Goal: Transaction & Acquisition: Obtain resource

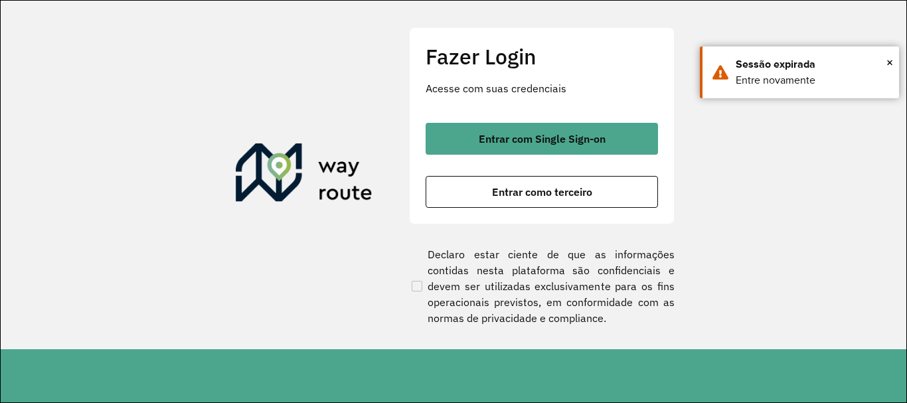
click at [582, 131] on button "Entrar com Single Sign-on" at bounding box center [542, 139] width 232 height 32
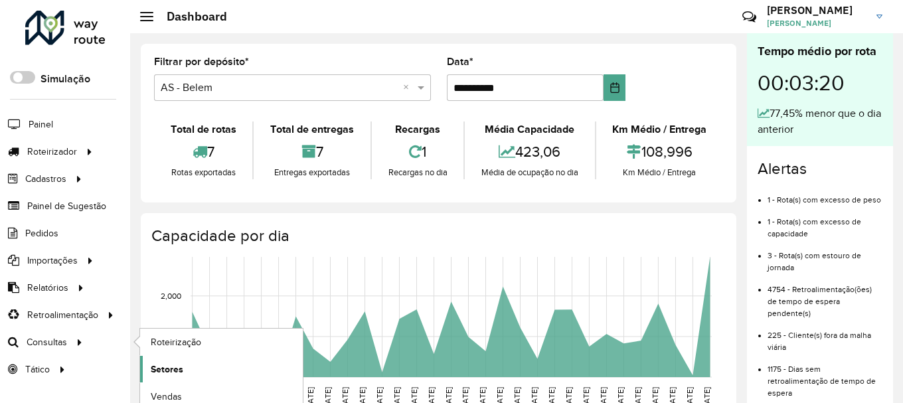
click at [153, 365] on span "Setores" at bounding box center [167, 370] width 33 height 14
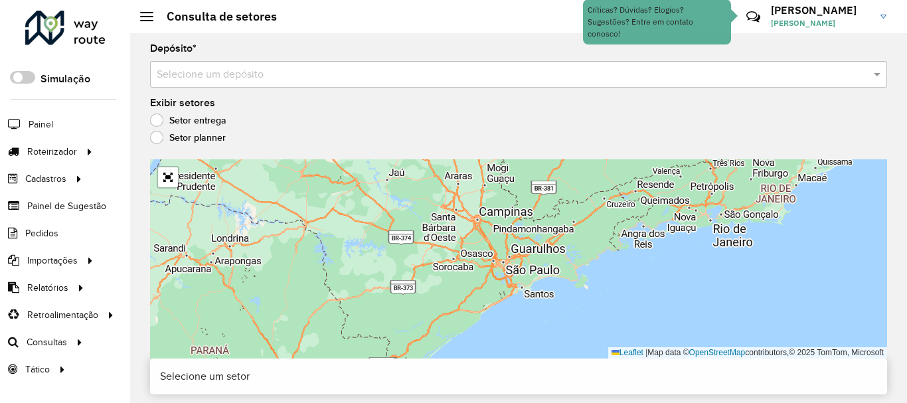
click at [214, 70] on input "text" at bounding box center [505, 75] width 697 height 16
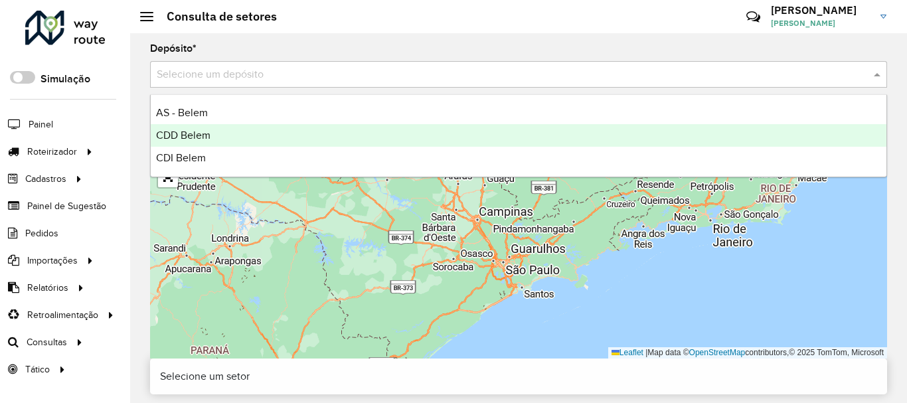
click at [210, 135] on span "CDD Belem" at bounding box center [183, 134] width 54 height 11
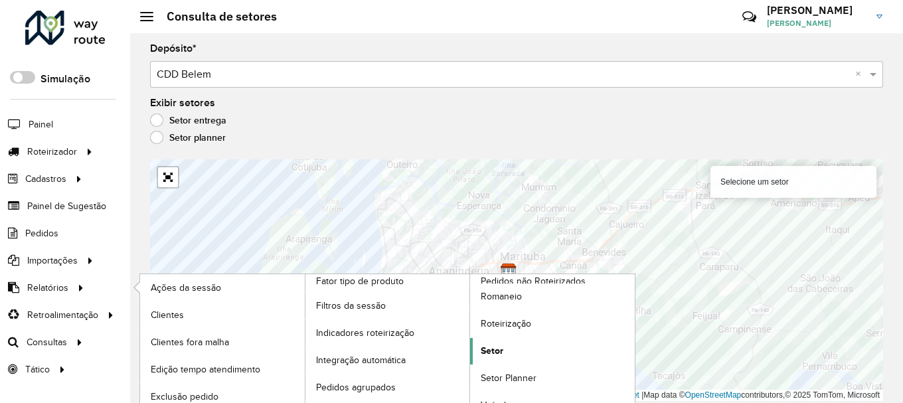
click at [498, 347] on span "Setor" at bounding box center [492, 351] width 23 height 14
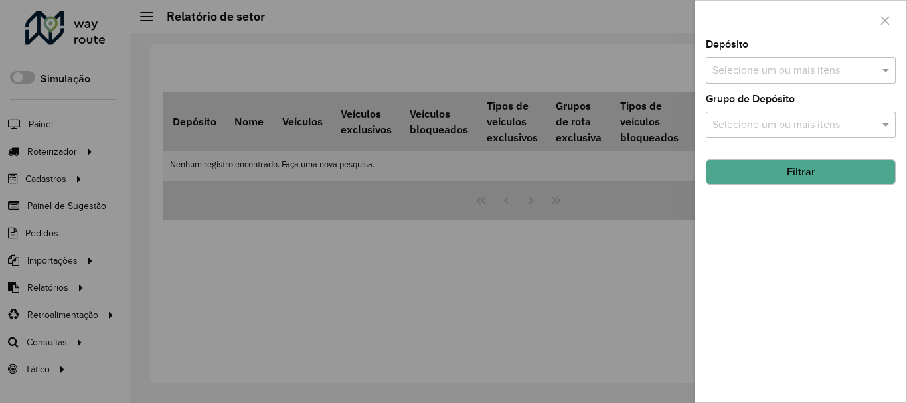
click at [799, 65] on input "text" at bounding box center [794, 71] width 170 height 16
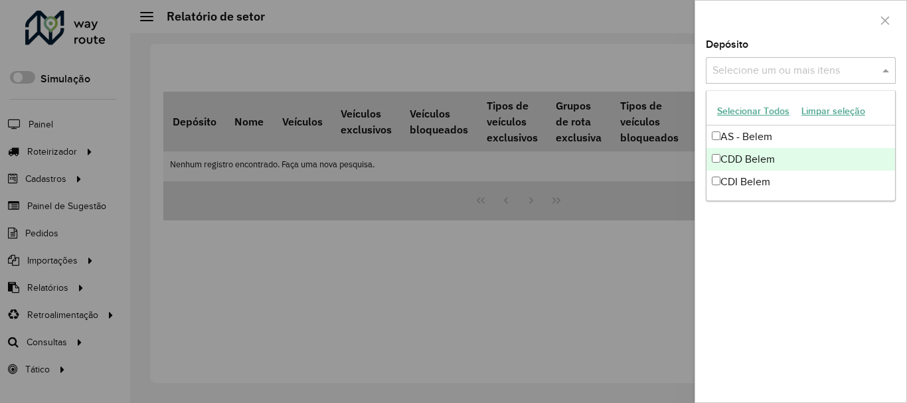
click at [752, 157] on div "CDD Belem" at bounding box center [800, 159] width 189 height 23
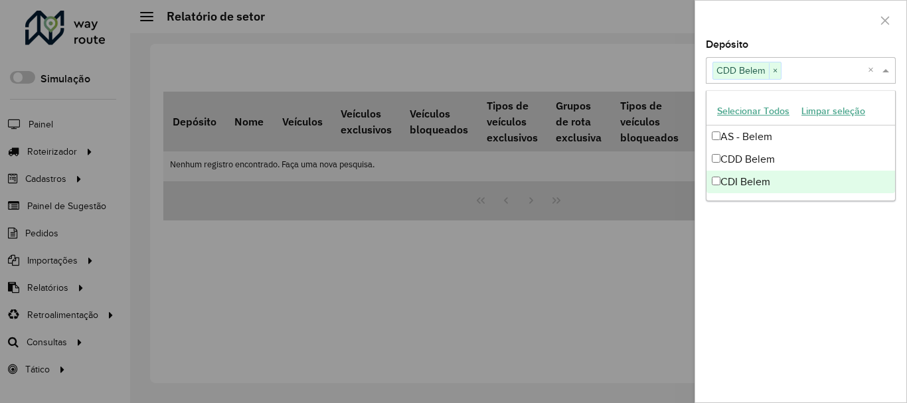
click at [795, 234] on div "Depósito Selecione um ou mais itens CDD Belem × × Grupo de Depósito Selecione u…" at bounding box center [800, 221] width 211 height 363
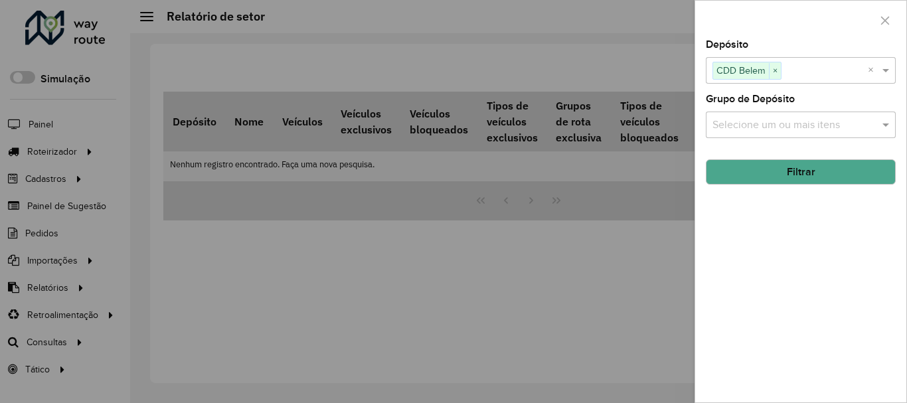
click at [784, 124] on input "text" at bounding box center [794, 126] width 170 height 16
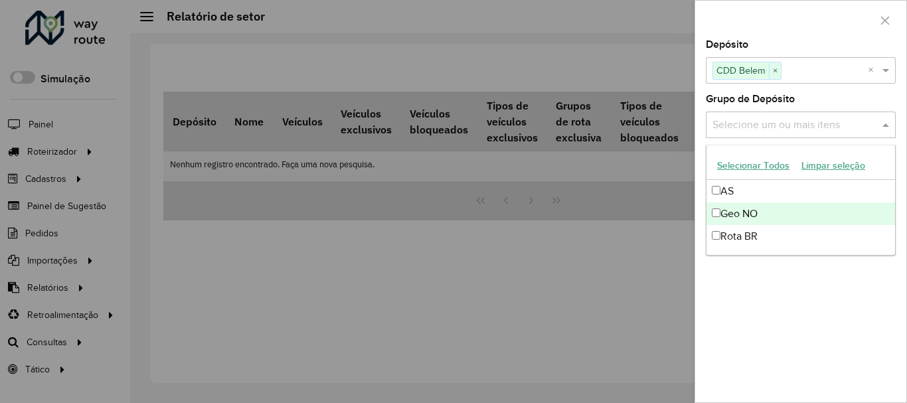
click at [746, 216] on div "Geo NO" at bounding box center [800, 214] width 189 height 23
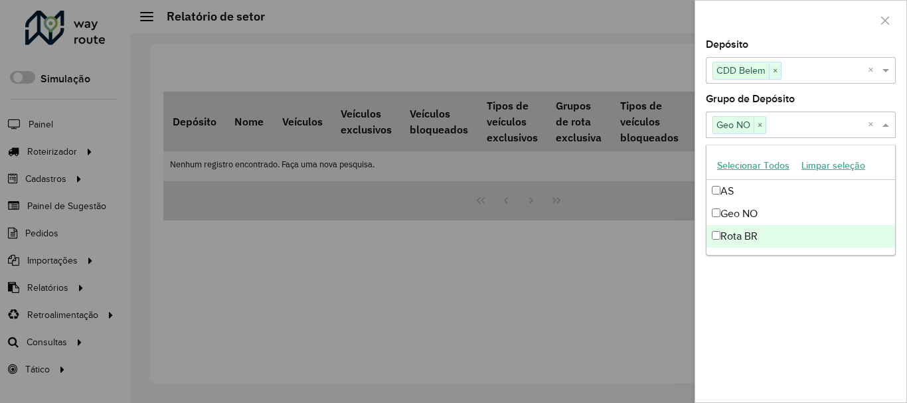
click at [876, 329] on div "Depósito Selecione um ou mais itens CDD Belem × × Grupo de Depósito Selecione u…" at bounding box center [800, 221] width 211 height 363
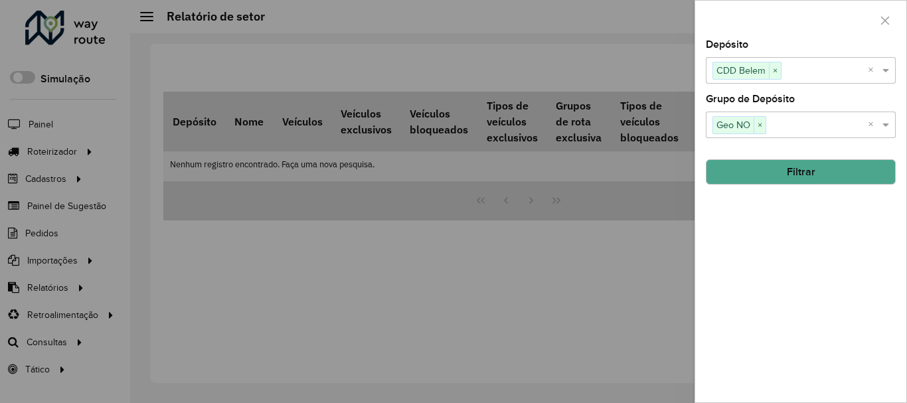
click at [799, 169] on button "Filtrar" at bounding box center [801, 171] width 190 height 25
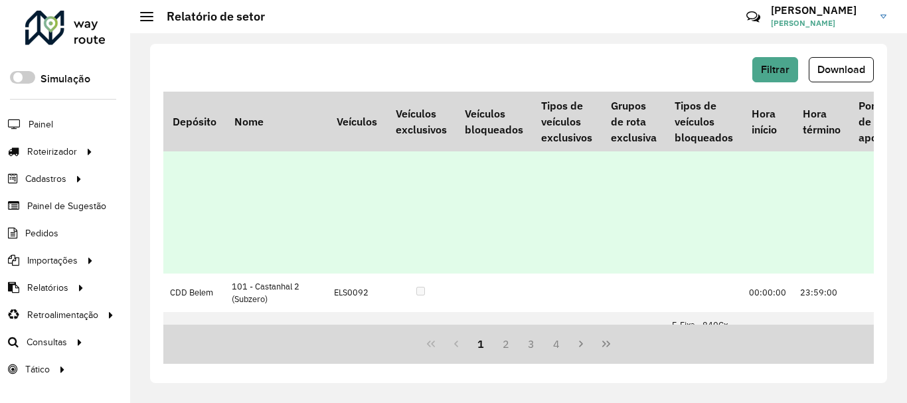
scroll to position [332, 0]
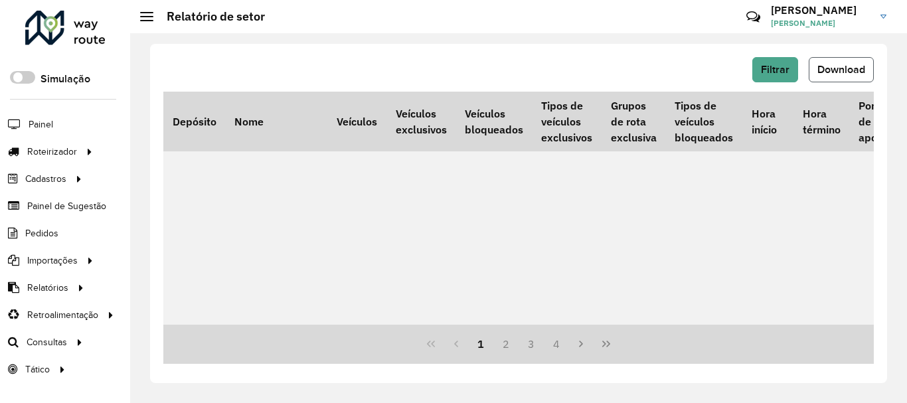
click at [845, 62] on button "Download" at bounding box center [841, 69] width 65 height 25
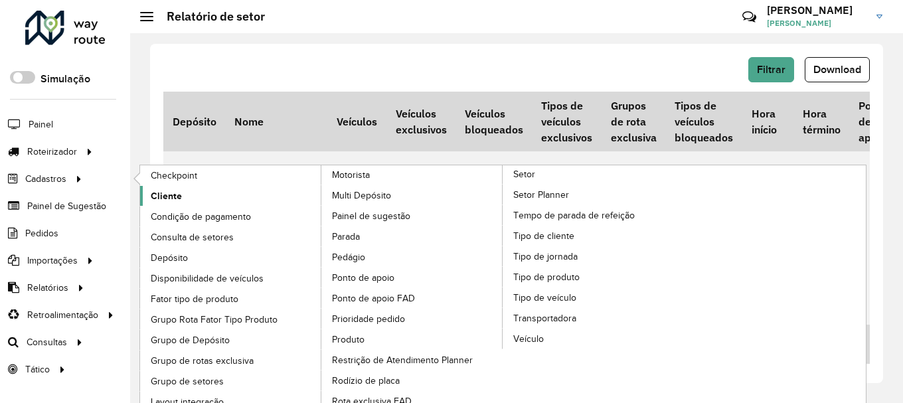
click at [167, 195] on span "Cliente" at bounding box center [166, 196] width 31 height 14
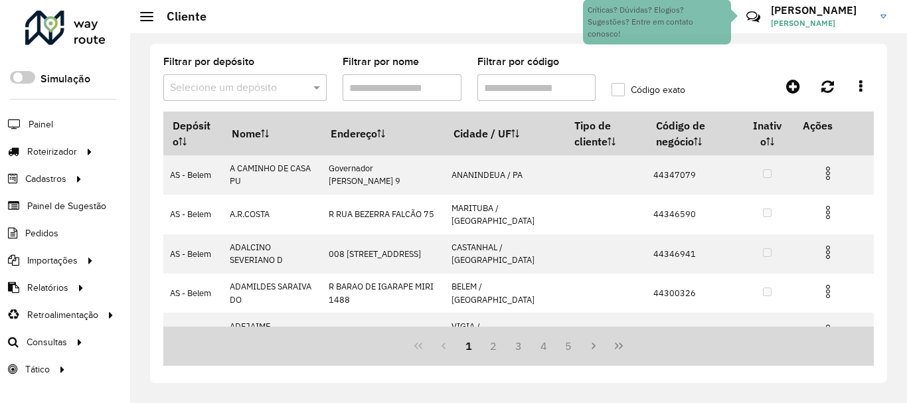
click at [897, 133] on div "Filtrar por depósito Selecione um depósito Filtrar por nome Filtrar por código …" at bounding box center [518, 218] width 777 height 370
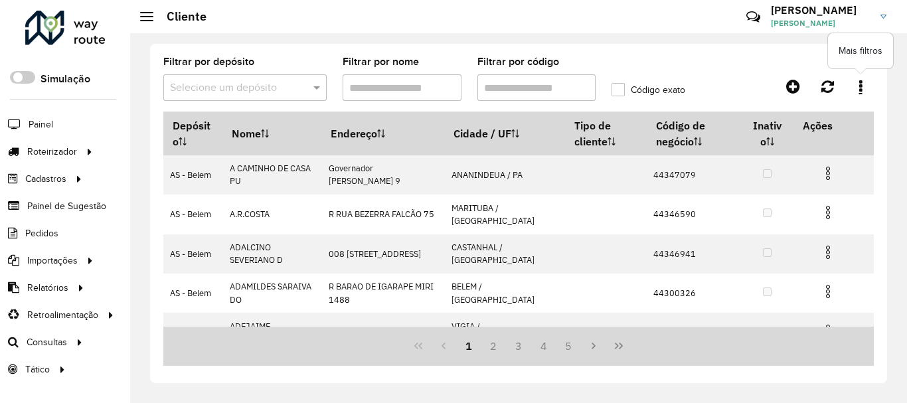
click at [863, 88] on link at bounding box center [860, 86] width 27 height 24
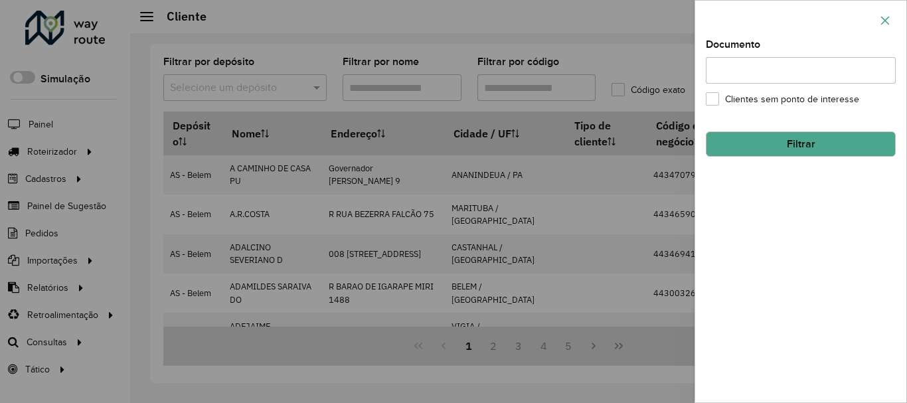
click at [890, 22] on icon "button" at bounding box center [885, 20] width 11 height 11
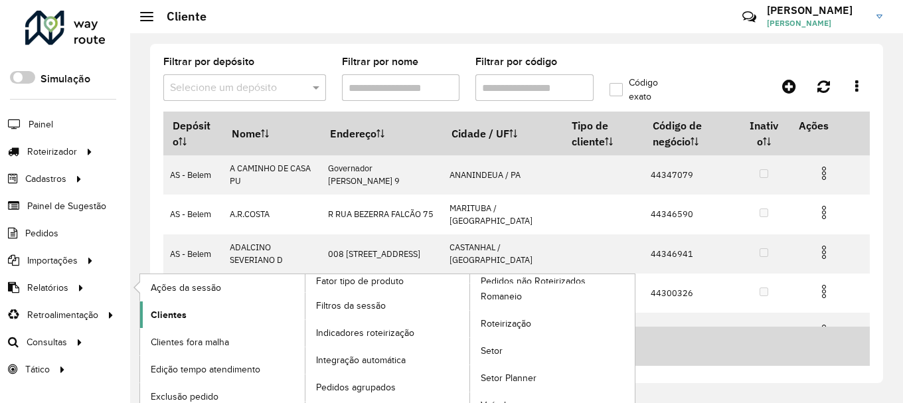
click at [162, 315] on span "Clientes" at bounding box center [169, 315] width 36 height 14
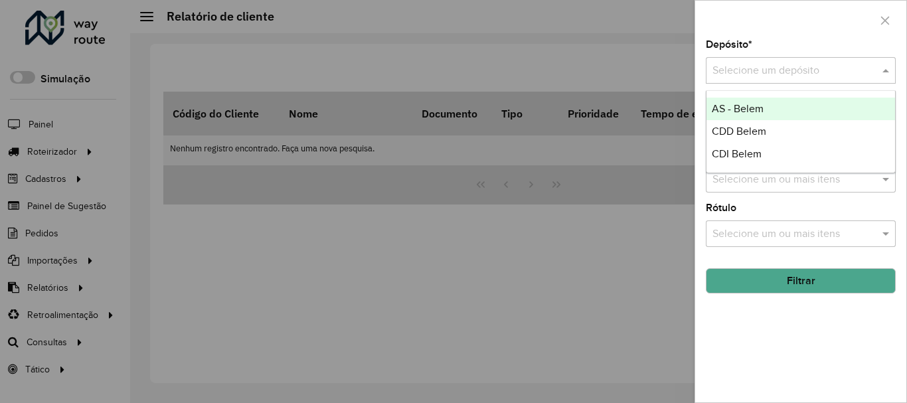
click at [811, 68] on input "text" at bounding box center [787, 71] width 150 height 16
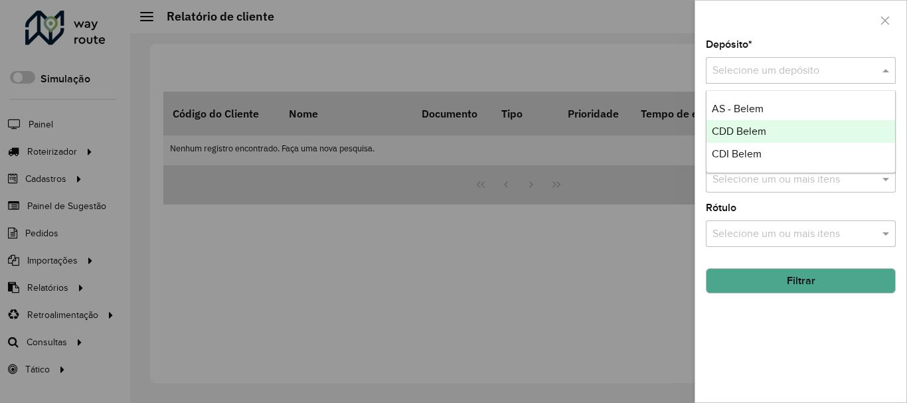
click at [746, 127] on span "CDD Belem" at bounding box center [739, 130] width 54 height 11
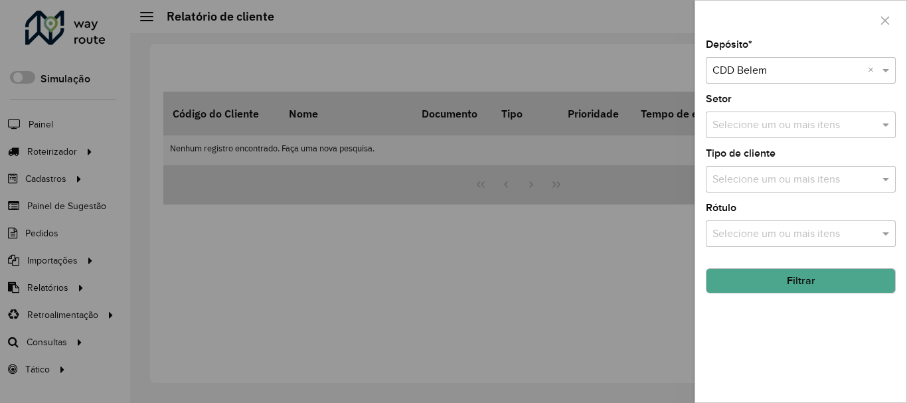
click at [788, 282] on button "Filtrar" at bounding box center [801, 280] width 190 height 25
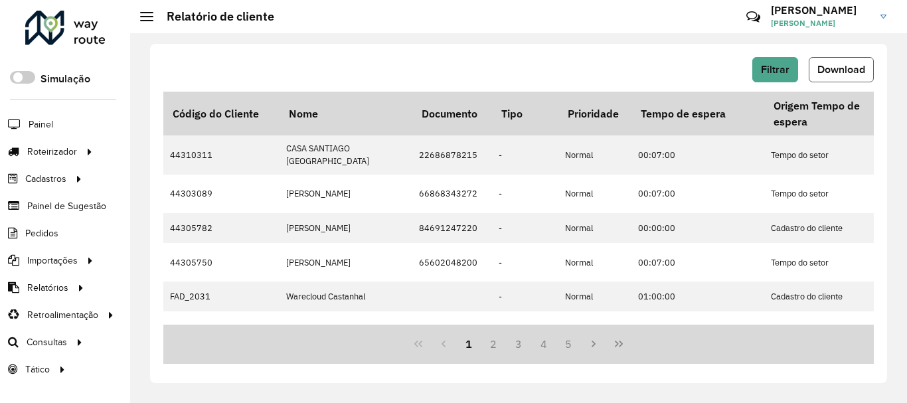
click at [848, 60] on button "Download" at bounding box center [841, 69] width 65 height 25
click at [823, 73] on span "Download" at bounding box center [841, 69] width 48 height 11
